Goal: Find specific page/section: Find specific page/section

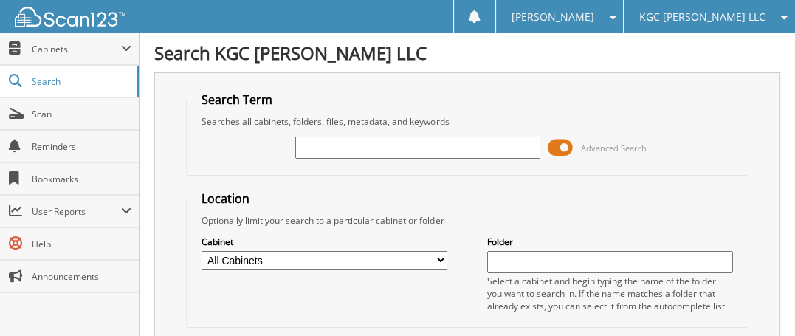
click at [393, 142] on input "text" at bounding box center [418, 148] width 246 height 22
type input "[PERSON_NAME]"
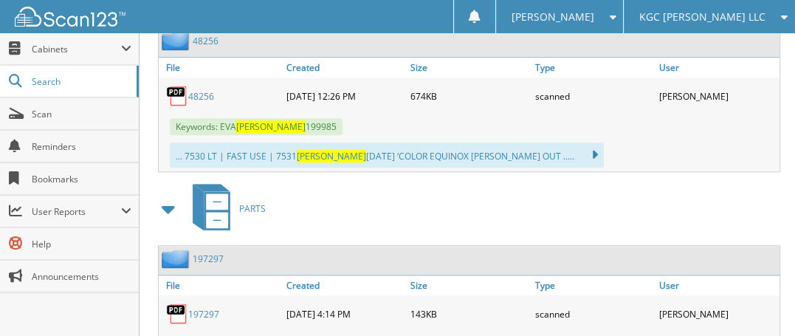
scroll to position [719, 0]
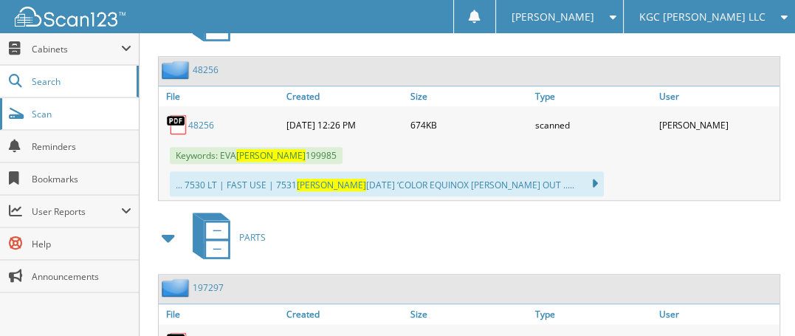
click at [52, 109] on span "Scan" at bounding box center [82, 114] width 100 height 13
